Goal: Complete application form

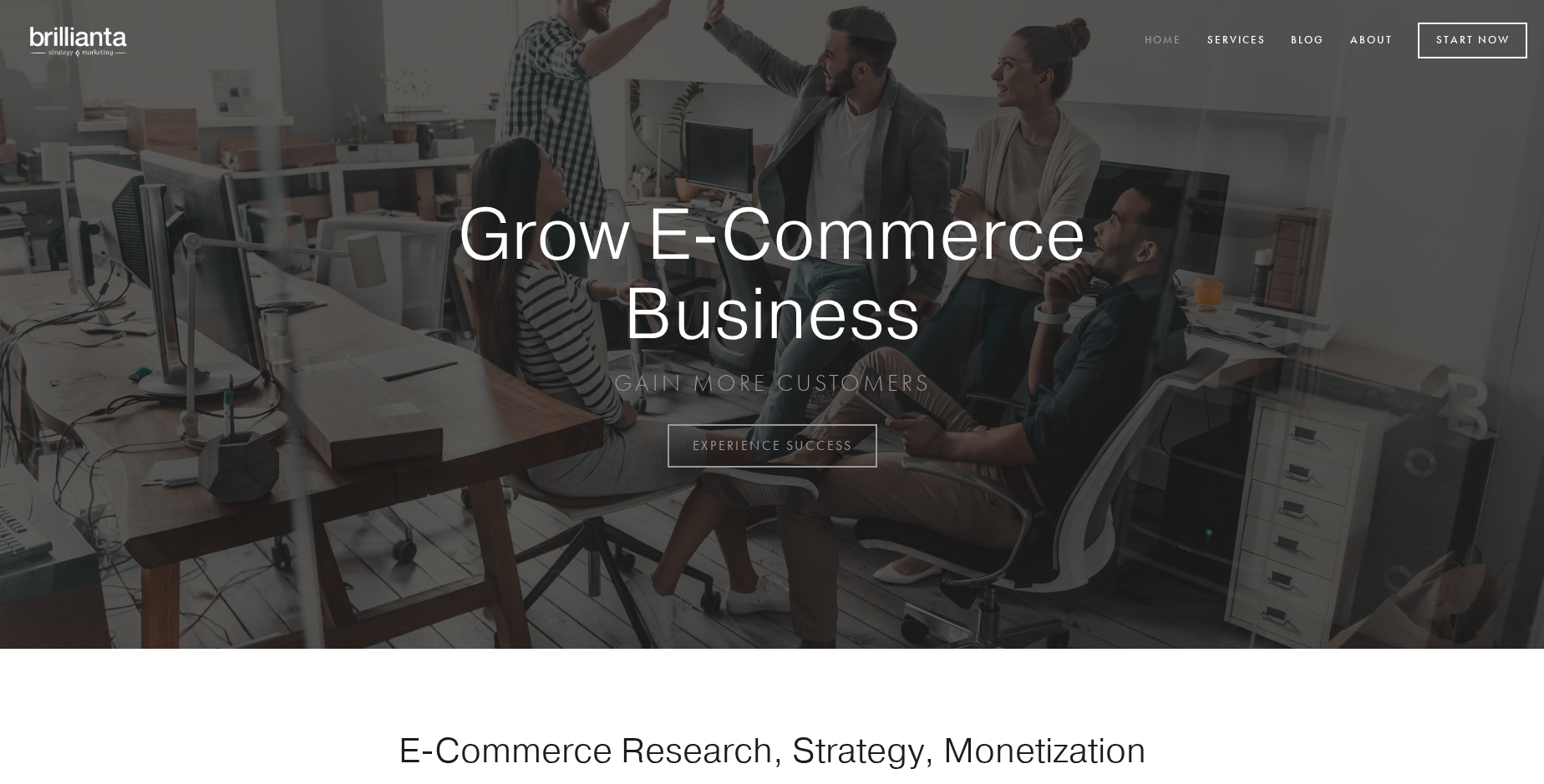
scroll to position [4378, 0]
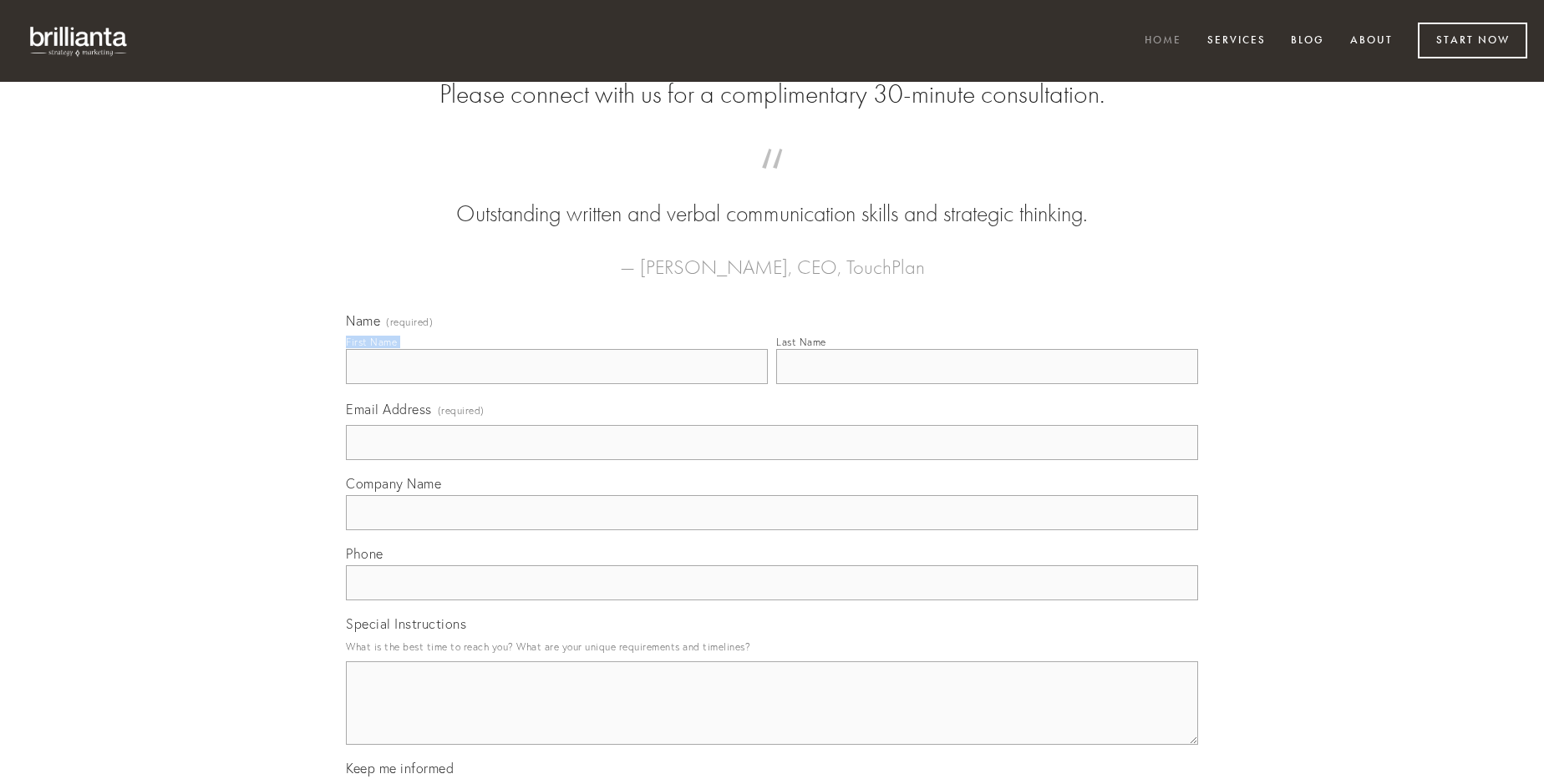
type input "[PERSON_NAME]"
click at [987, 384] on input "Last Name" at bounding box center [987, 366] width 422 height 35
type input "[PERSON_NAME]"
click at [772, 460] on input "Email Address (required)" at bounding box center [772, 442] width 852 height 35
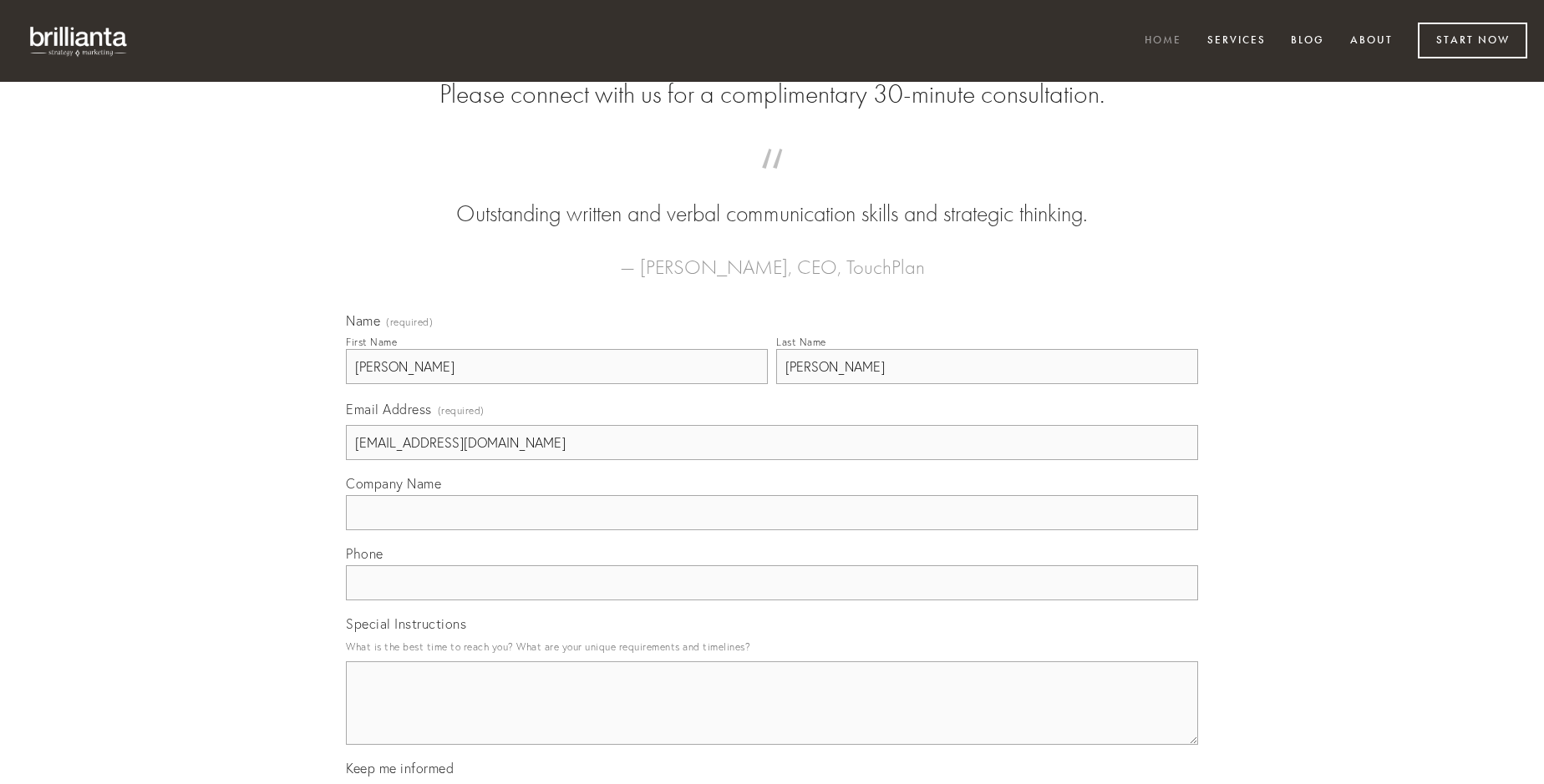
type input "[EMAIL_ADDRESS][DOMAIN_NAME]"
click at [772, 530] on input "Company Name" at bounding box center [772, 512] width 852 height 35
type input "ex"
click at [772, 601] on input "text" at bounding box center [772, 583] width 852 height 35
click at [772, 719] on textarea "Special Instructions" at bounding box center [772, 703] width 852 height 83
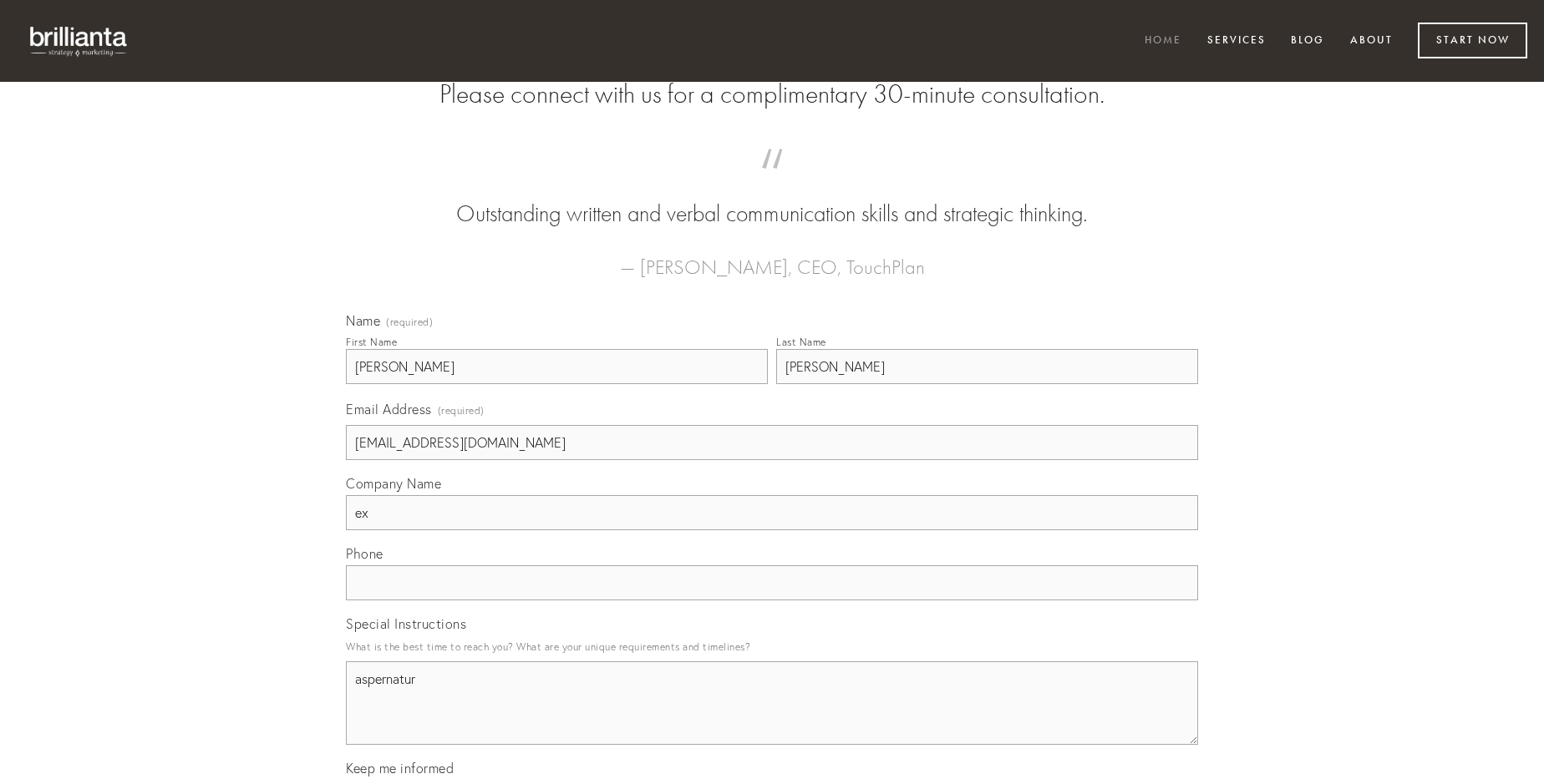
type textarea "aspernatur"
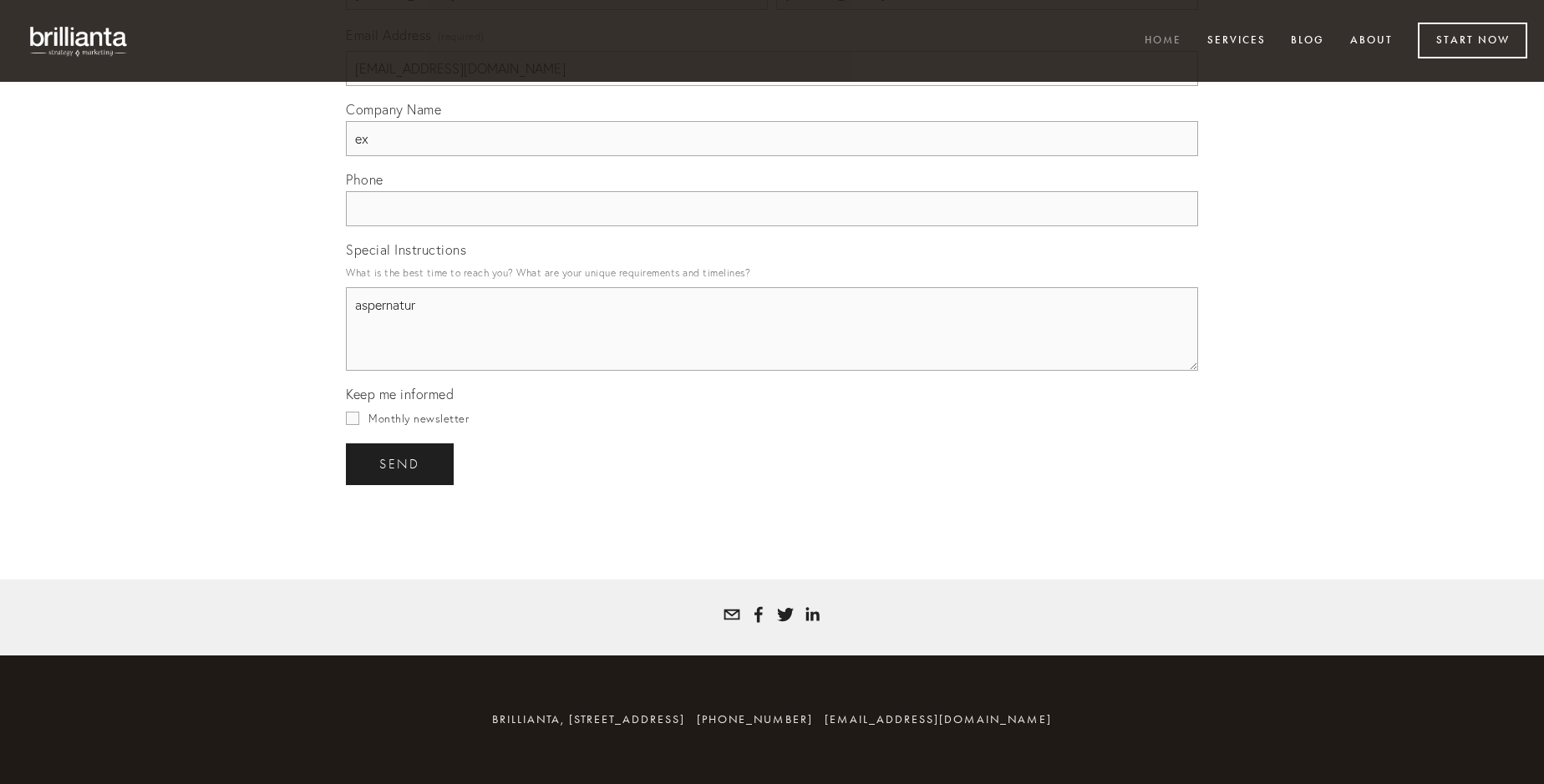
click at [401, 464] on span "send" at bounding box center [399, 465] width 41 height 15
